Goal: Use online tool/utility: Utilize a website feature to perform a specific function

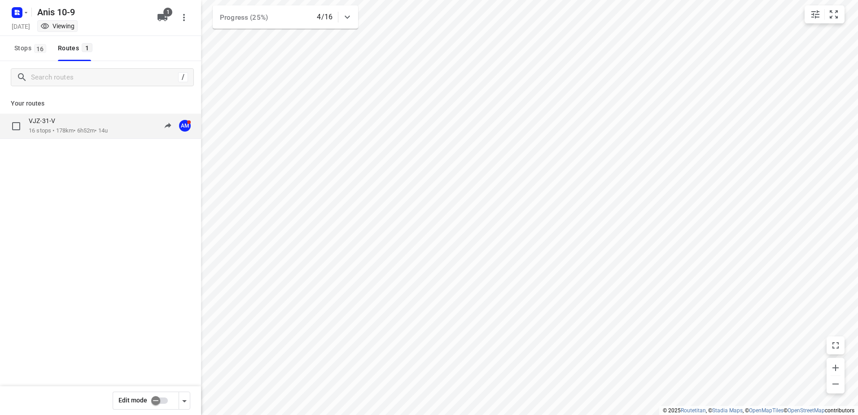
click at [48, 130] on p "16 stops • 178km • 6h52m • 14u" at bounding box center [68, 131] width 79 height 9
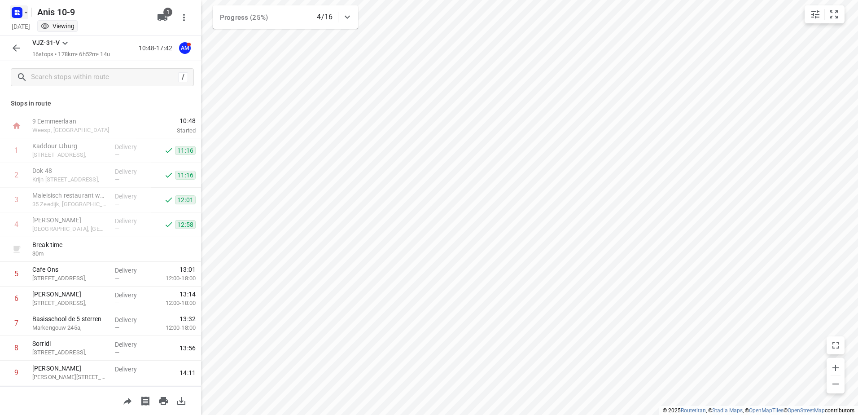
click at [27, 14] on icon "button" at bounding box center [25, 12] width 7 height 7
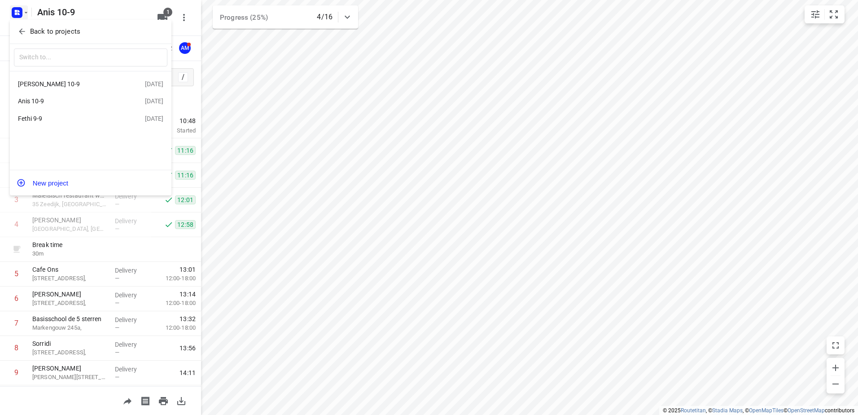
click at [43, 79] on div "[PERSON_NAME] 10-9" at bounding box center [81, 84] width 127 height 11
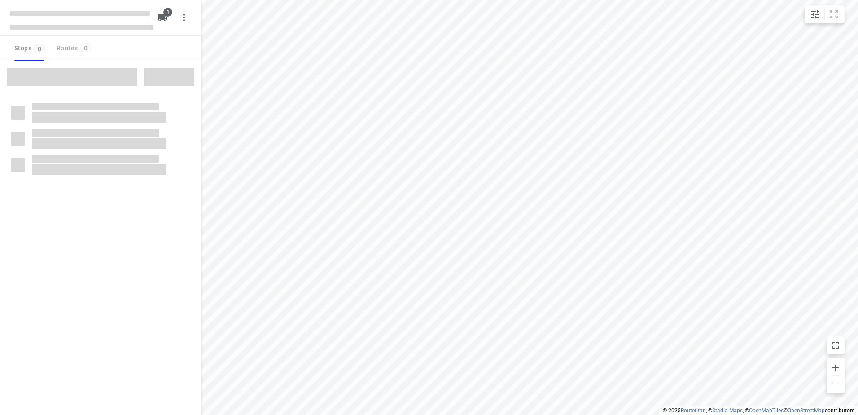
type input "distance"
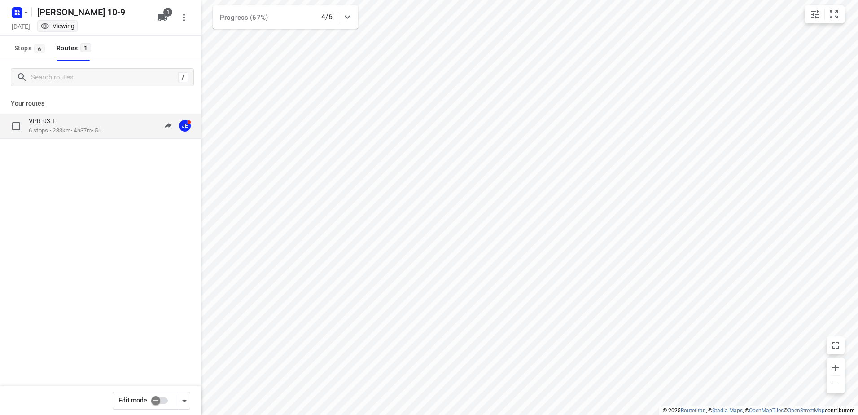
click at [39, 120] on p "VPR-03-T" at bounding box center [45, 121] width 32 height 8
